Goal: Task Accomplishment & Management: Manage account settings

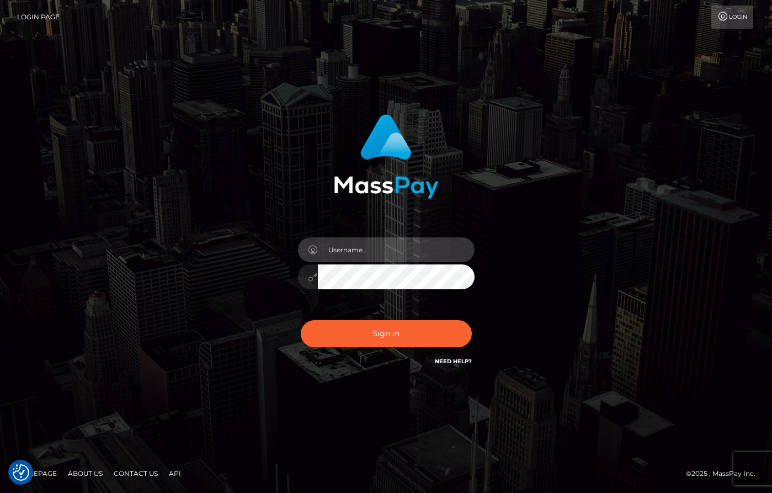
click at [380, 244] on input "text" at bounding box center [396, 249] width 157 height 25
type input "[PERSON_NAME]"
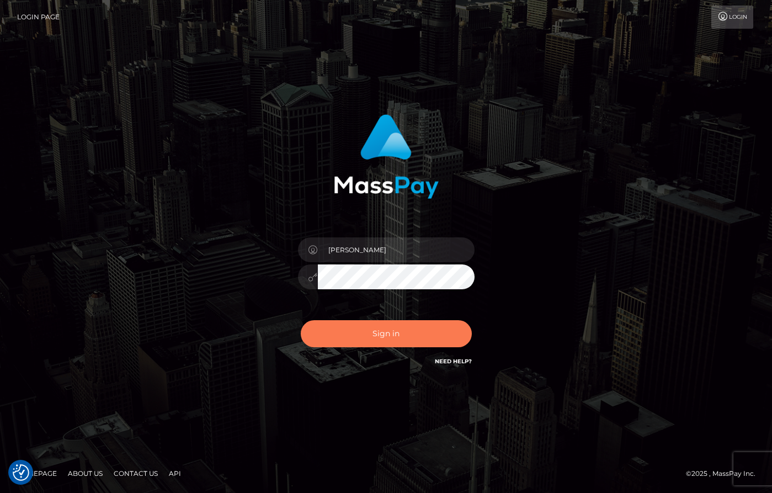
click at [415, 334] on button "Sign in" at bounding box center [386, 333] width 171 height 27
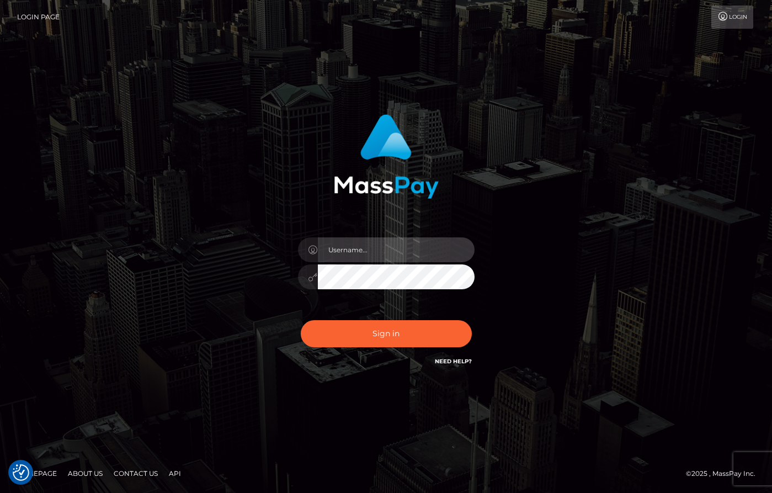
click at [380, 247] on input "text" at bounding box center [396, 249] width 157 height 25
type input "dany baker boulanger"
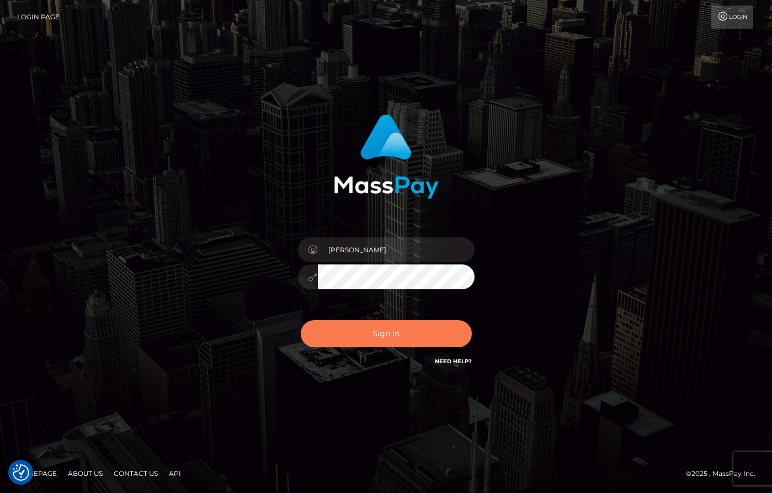
click at [424, 338] on button "Sign in" at bounding box center [386, 333] width 171 height 27
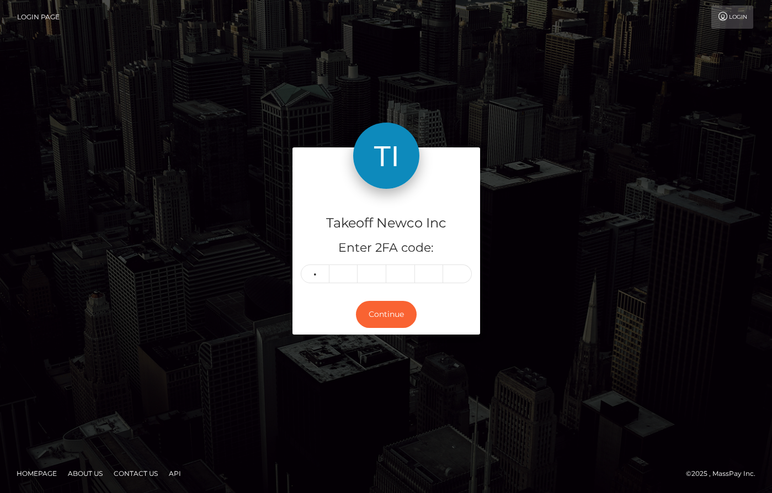
type input "2"
type input "9"
type input "2"
type input "1"
type input "7"
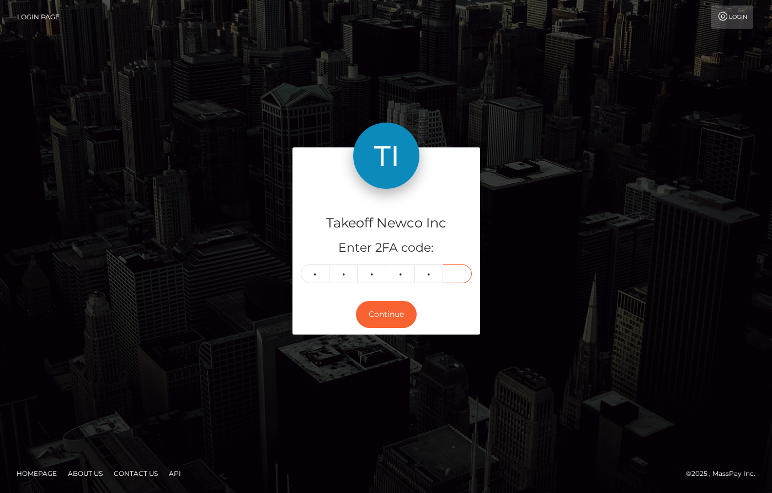
type input "9"
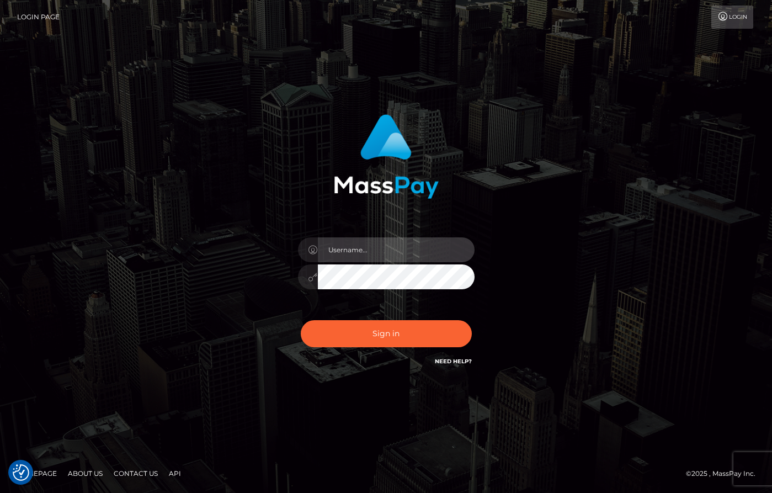
click at [398, 257] on input "text" at bounding box center [396, 249] width 157 height 25
type input "dany baker boulanger"
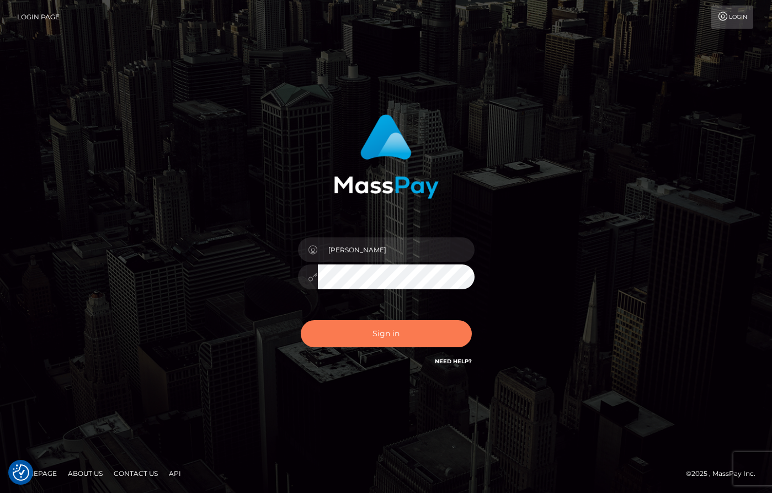
click at [405, 341] on button "Sign in" at bounding box center [386, 333] width 171 height 27
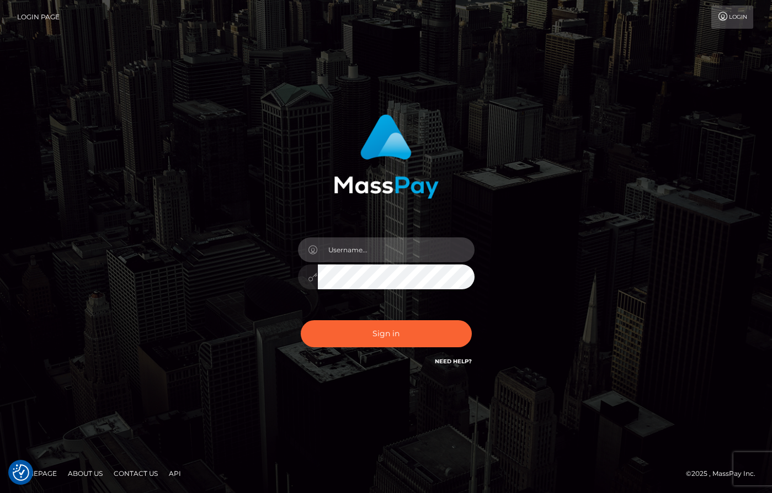
click at [394, 254] on input "text" at bounding box center [396, 249] width 157 height 25
type input "dany baker boulanger"
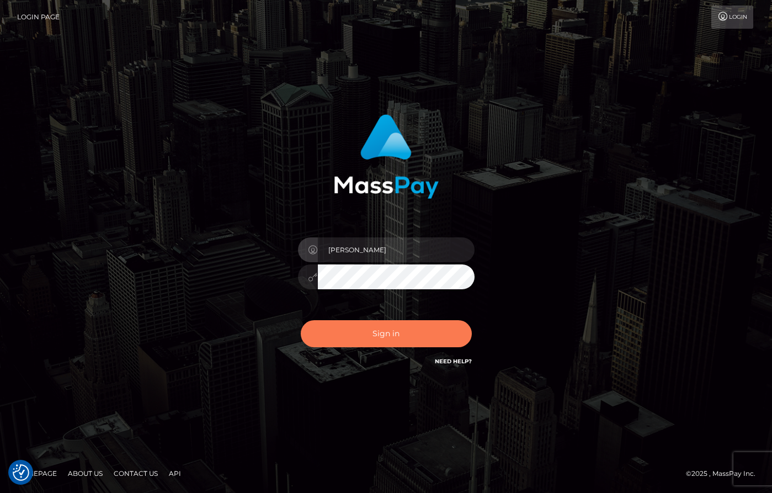
click at [416, 335] on button "Sign in" at bounding box center [386, 333] width 171 height 27
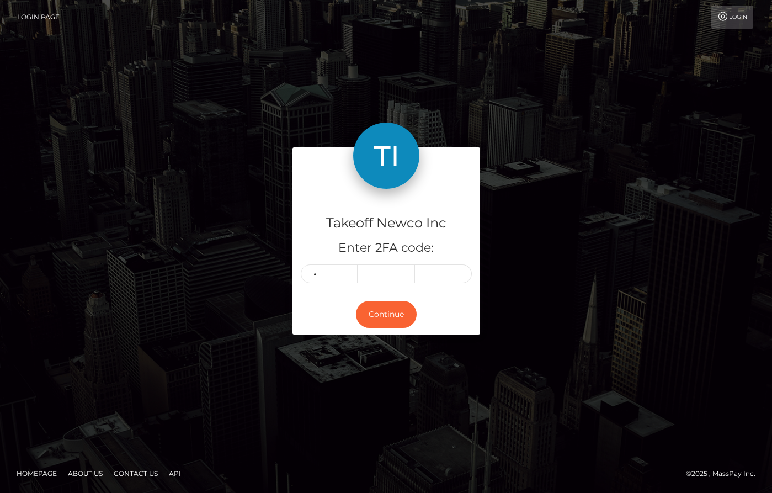
type input "9"
type input "1"
type input "3"
type input "0"
type input "5"
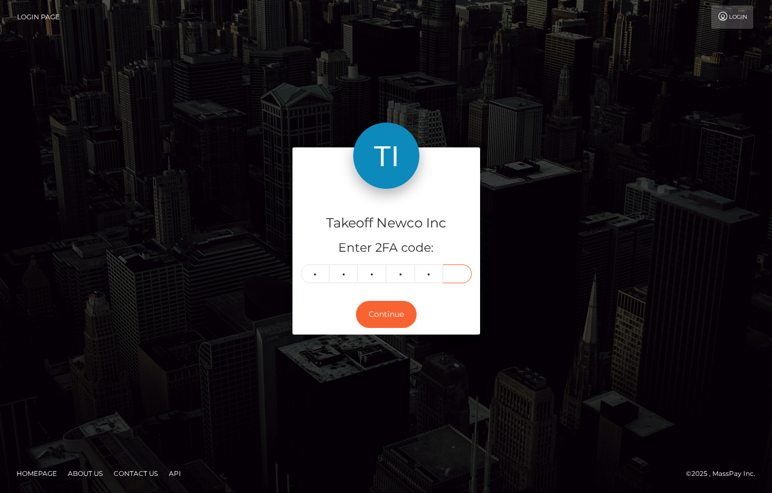
type input "9"
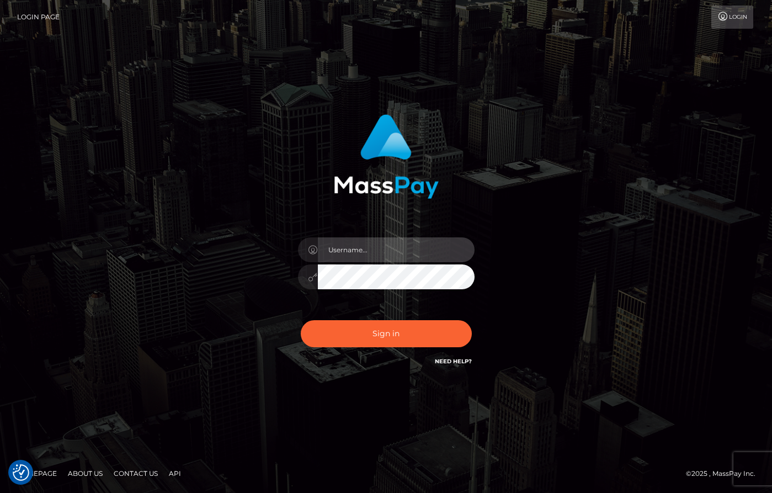
click at [397, 258] on input "text" at bounding box center [396, 249] width 157 height 25
type input "dany baker boulanger"
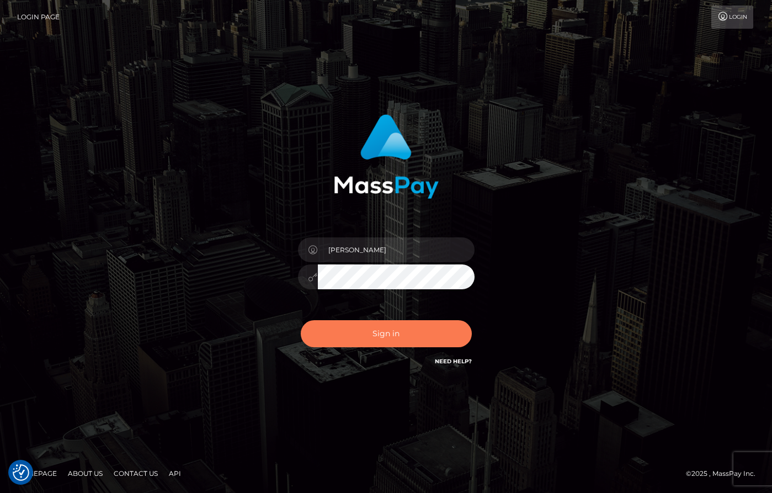
click at [426, 329] on button "Sign in" at bounding box center [386, 333] width 171 height 27
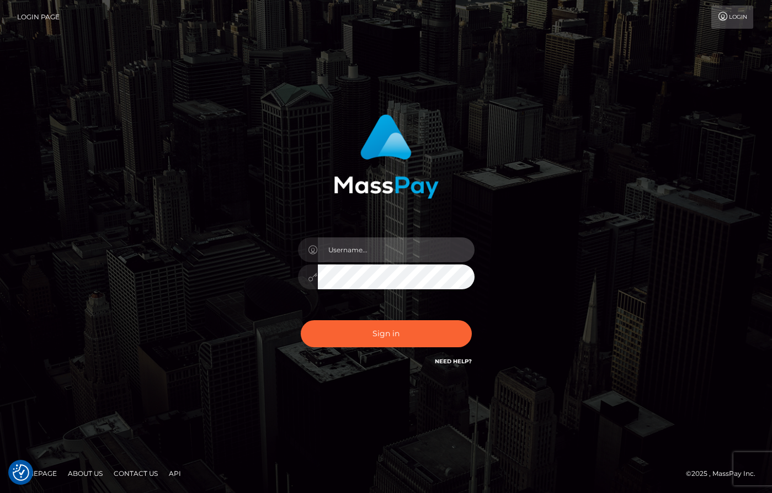
click at [399, 249] on input "text" at bounding box center [396, 249] width 157 height 25
type input "[PERSON_NAME]"
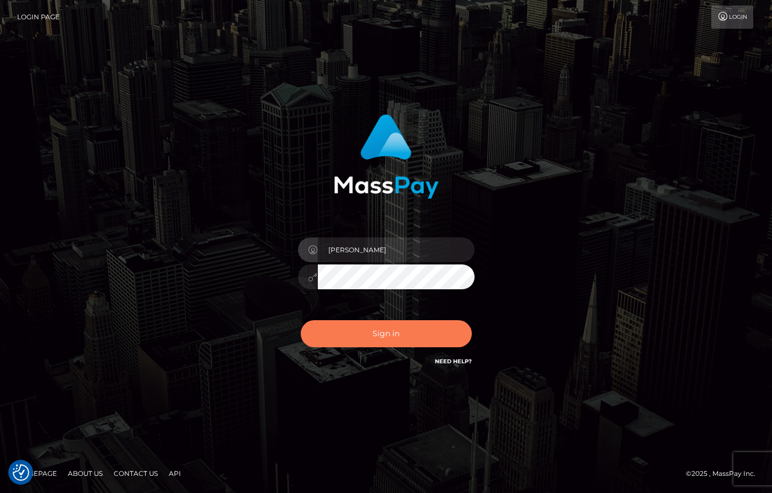
click at [394, 327] on button "Sign in" at bounding box center [386, 333] width 171 height 27
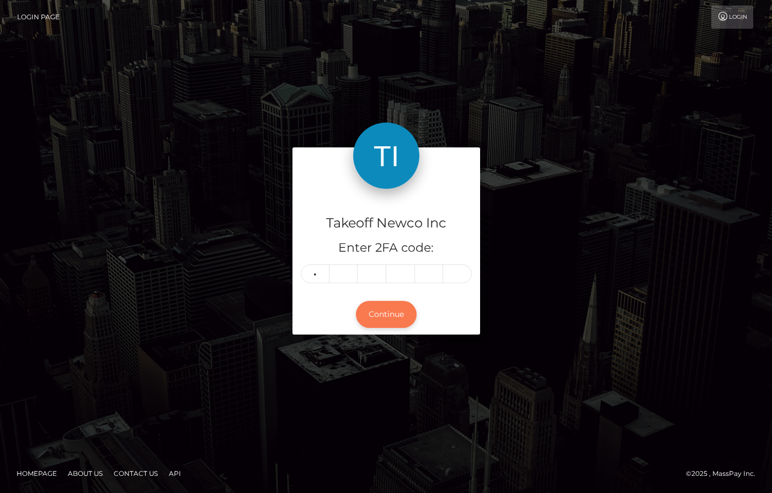
type input "8"
type input "3"
type input "2"
type input "8"
type input "9"
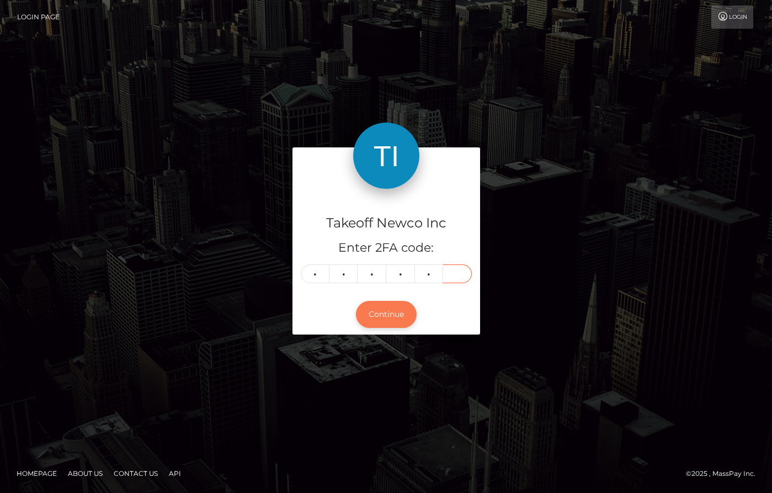
type input "3"
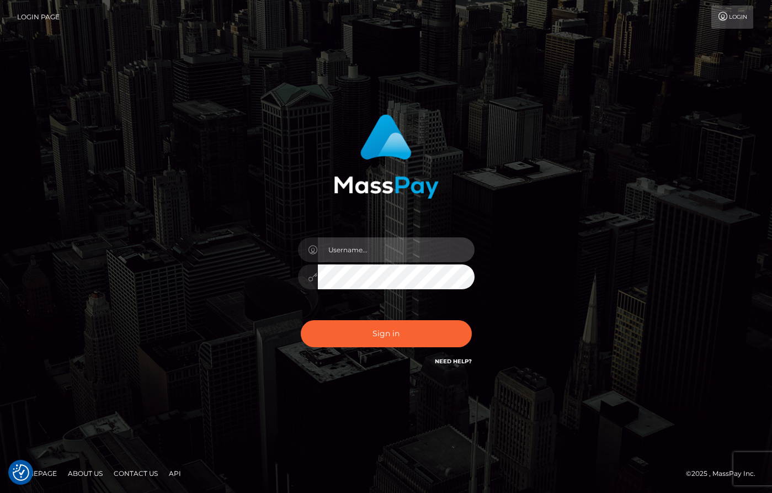
click at [400, 243] on input "text" at bounding box center [396, 249] width 157 height 25
type input "dany baker boulanger"
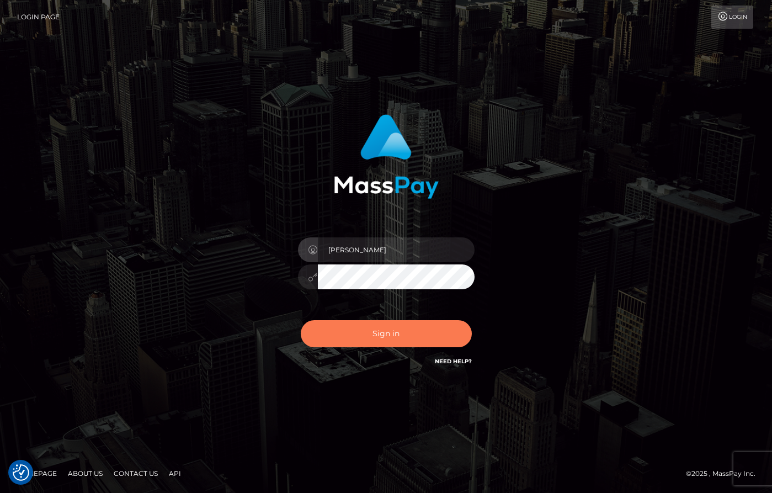
click at [415, 332] on button "Sign in" at bounding box center [386, 333] width 171 height 27
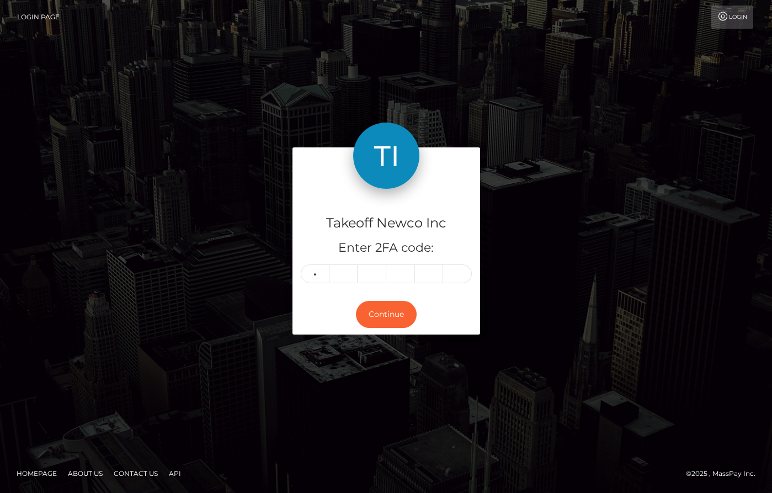
type input "3"
type input "2"
type input "5"
type input "6"
type input "0"
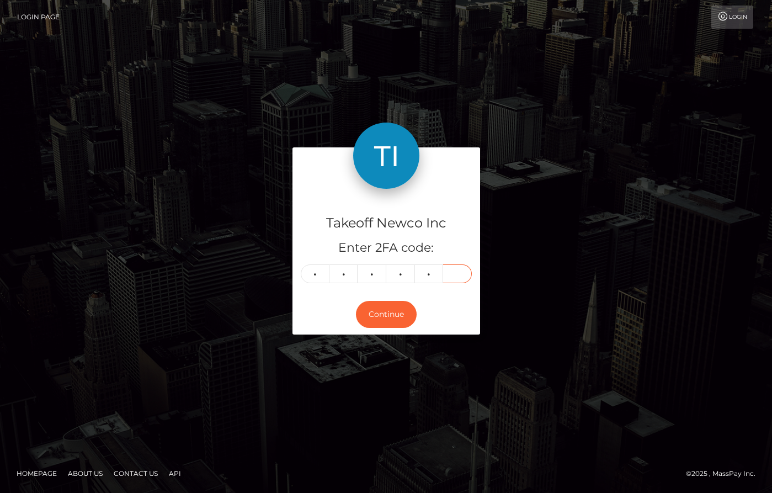
type input "9"
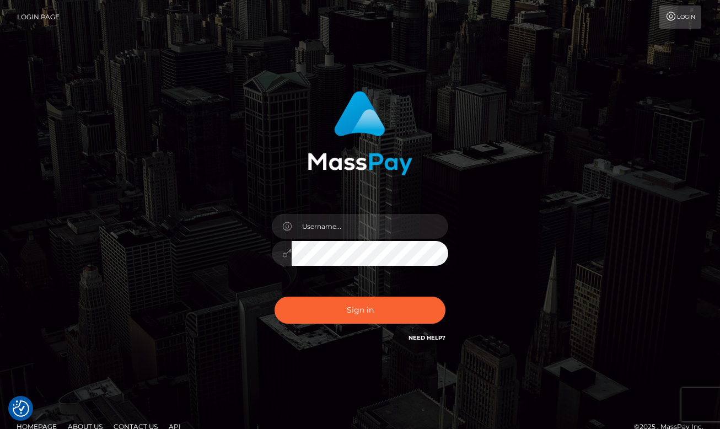
click at [394, 216] on div at bounding box center [360, 248] width 193 height 84
click at [381, 232] on input "text" at bounding box center [370, 226] width 157 height 25
type input "dany baker boulanger"
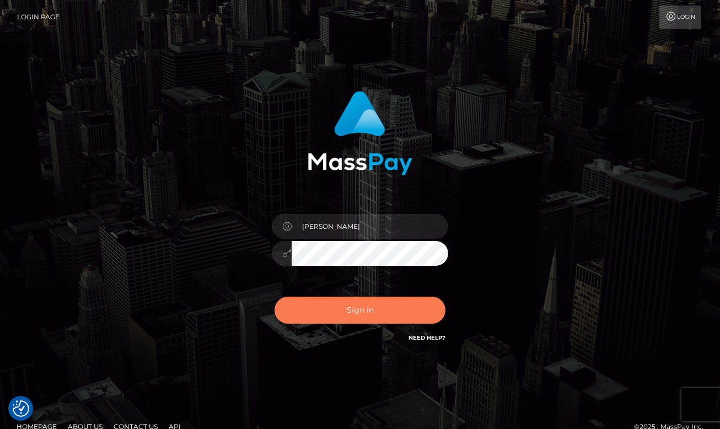
click at [375, 302] on button "Sign in" at bounding box center [360, 310] width 171 height 27
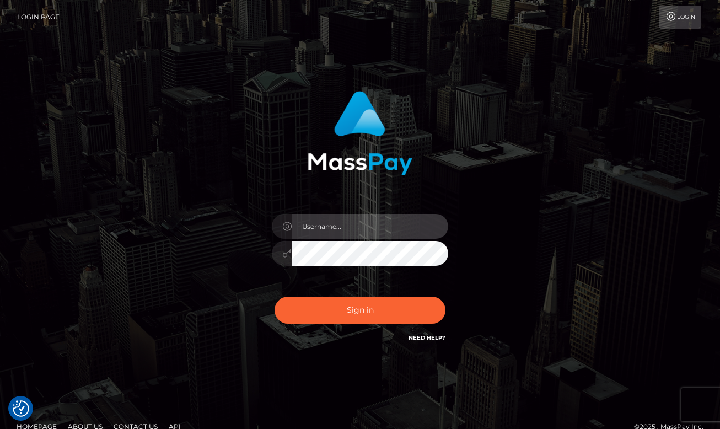
click at [354, 232] on input "text" at bounding box center [370, 226] width 157 height 25
type input "[PERSON_NAME]"
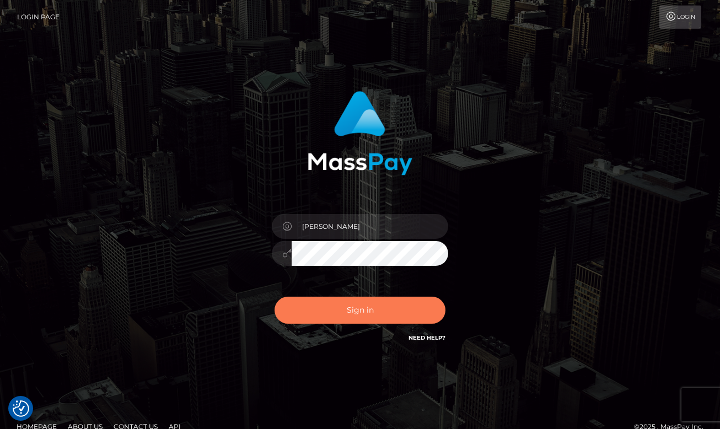
click at [395, 308] on button "Sign in" at bounding box center [360, 310] width 171 height 27
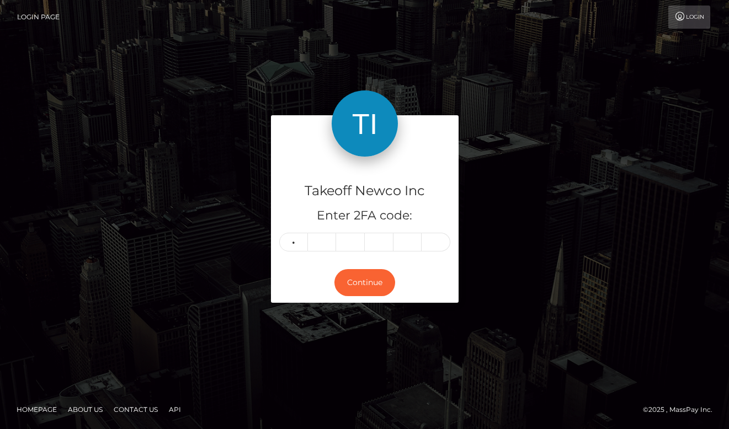
type input "3"
type input "2"
type input "1"
type input "5"
type input "1"
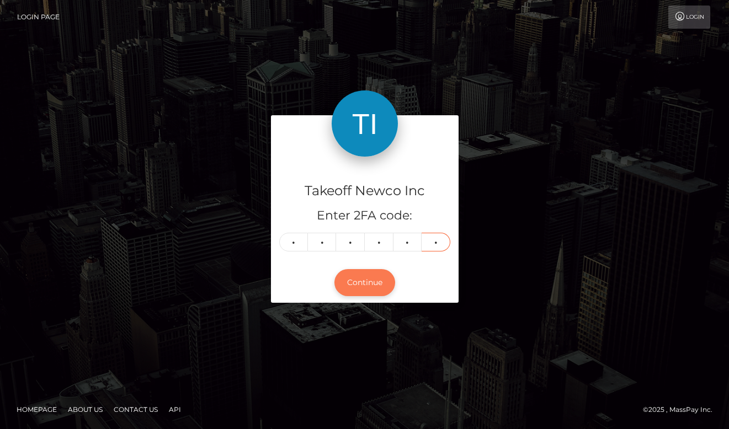
type input "3"
click at [359, 281] on button "Continue" at bounding box center [364, 282] width 61 height 27
